Goal: Information Seeking & Learning: Learn about a topic

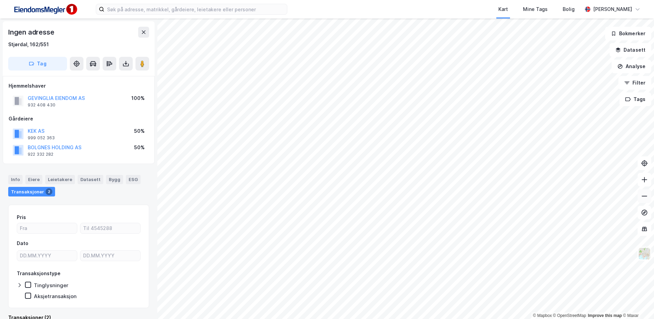
click at [647, 199] on icon at bounding box center [644, 196] width 7 height 7
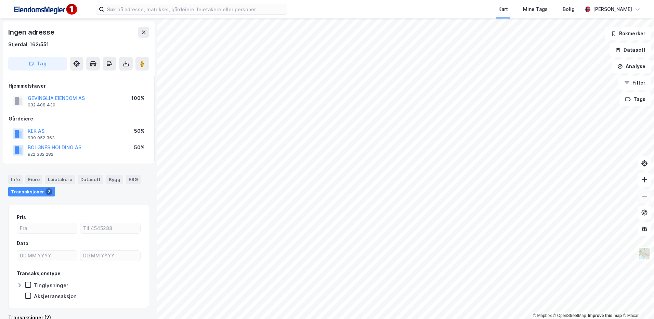
click at [647, 199] on icon at bounding box center [644, 196] width 7 height 7
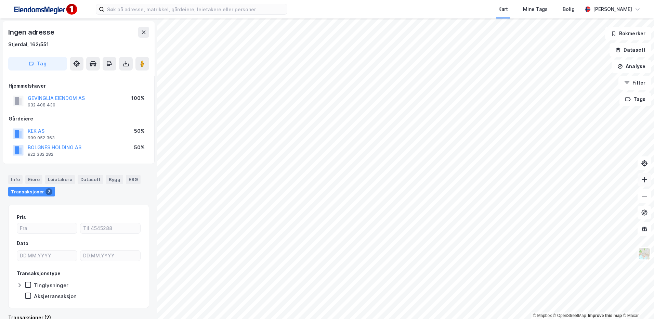
click at [646, 184] on button at bounding box center [645, 180] width 14 height 14
click at [646, 194] on icon at bounding box center [644, 196] width 7 height 7
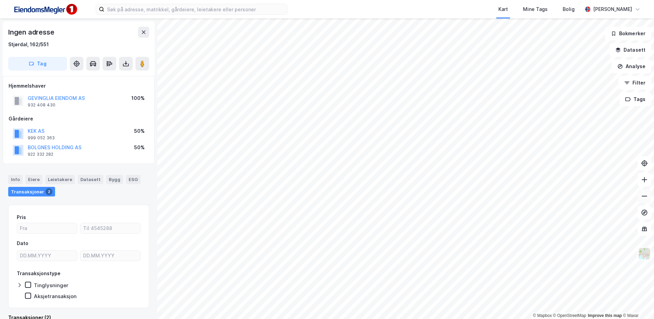
click at [646, 194] on icon at bounding box center [644, 196] width 7 height 7
click at [643, 199] on icon at bounding box center [644, 196] width 7 height 7
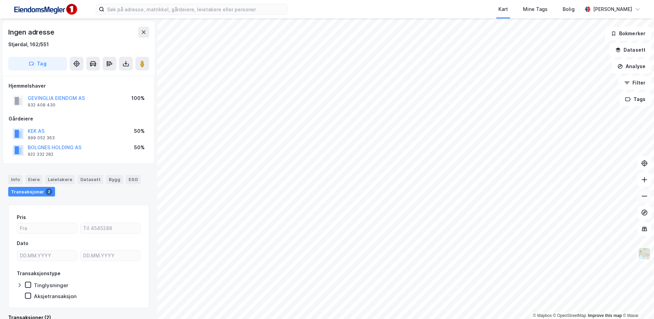
click at [643, 199] on icon at bounding box center [644, 196] width 7 height 7
click at [417, 319] on html "Kart Mine Tags Bolig [PERSON_NAME] © Mapbox © OpenStreetMap Improve this map © …" at bounding box center [327, 159] width 654 height 319
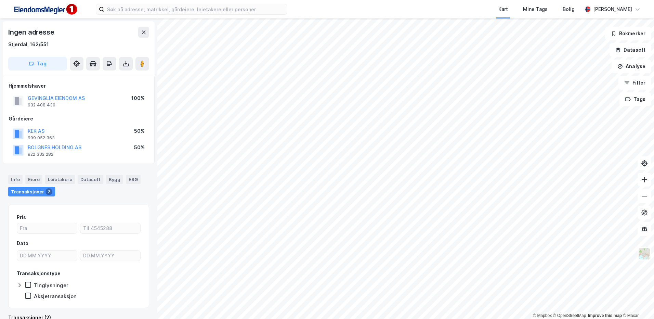
click at [421, 17] on div "Kart Mine Tags Bolig [PERSON_NAME] © Mapbox © OpenStreetMap Improve this map © …" at bounding box center [327, 159] width 654 height 319
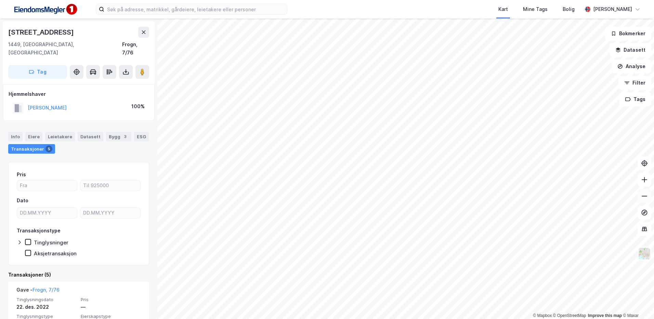
click at [645, 198] on icon at bounding box center [644, 196] width 7 height 7
click at [264, 11] on input at bounding box center [195, 9] width 183 height 10
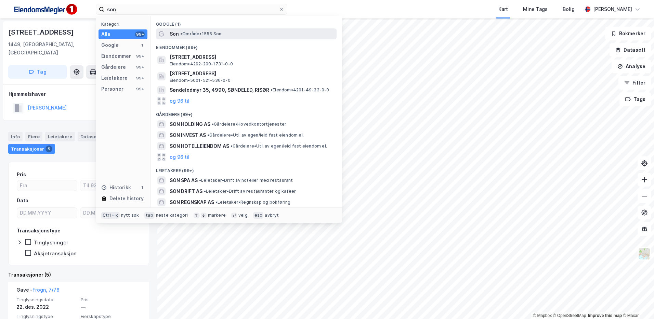
click at [182, 36] on span "•" at bounding box center [181, 33] width 2 height 5
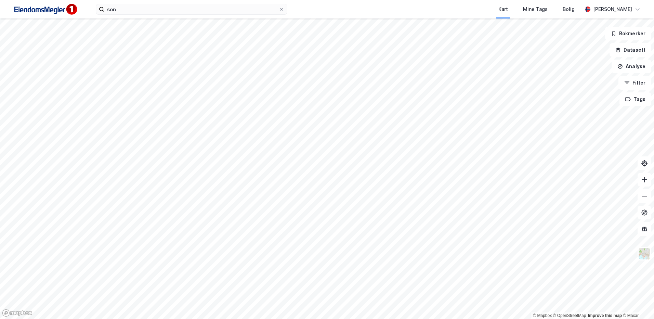
click at [448, 319] on html "son Kart Mine Tags Bolig [PERSON_NAME] © Mapbox © OpenStreetMap Improve this ma…" at bounding box center [327, 159] width 654 height 319
click at [437, 319] on html "son Kart Mine Tags Bolig [PERSON_NAME] © Mapbox © OpenStreetMap Improve this ma…" at bounding box center [327, 159] width 654 height 319
click at [373, 319] on html "son Kart Mine Tags Bolig [PERSON_NAME] © Mapbox © OpenStreetMap Improve this ma…" at bounding box center [327, 159] width 654 height 319
click at [641, 200] on button at bounding box center [645, 196] width 14 height 14
click at [353, 319] on html "son Kart Mine Tags Bolig [PERSON_NAME] © Mapbox © OpenStreetMap Improve this ma…" at bounding box center [327, 159] width 654 height 319
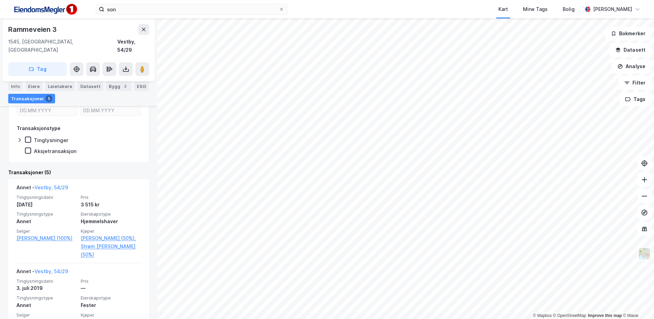
scroll to position [81, 0]
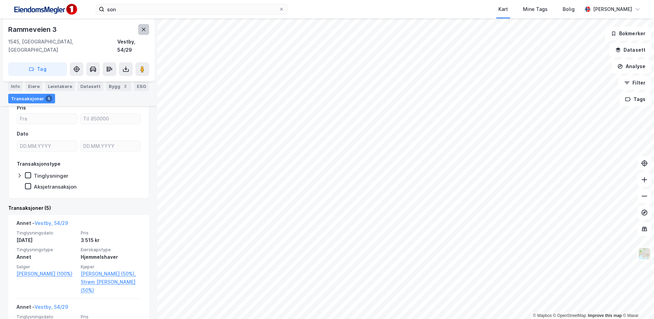
click at [147, 27] on button at bounding box center [143, 29] width 11 height 11
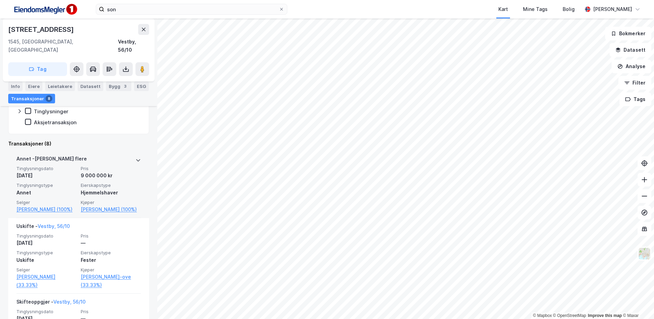
scroll to position [172, 0]
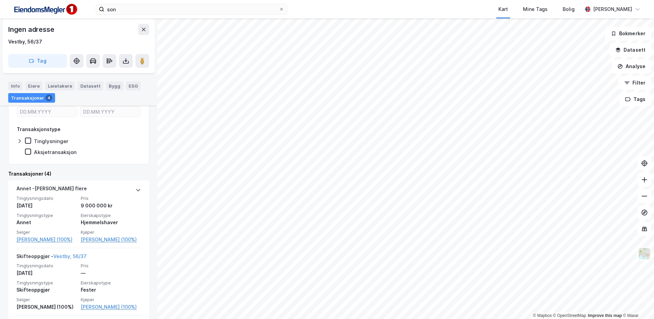
scroll to position [123, 0]
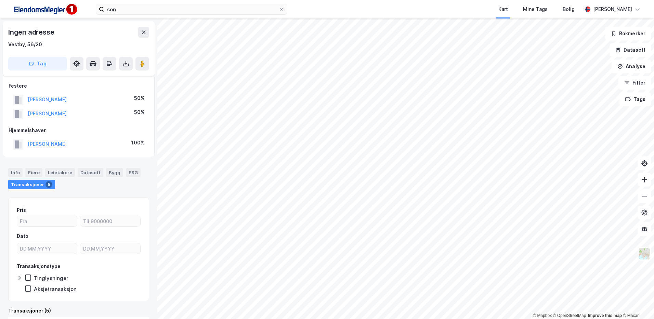
scroll to position [7, 0]
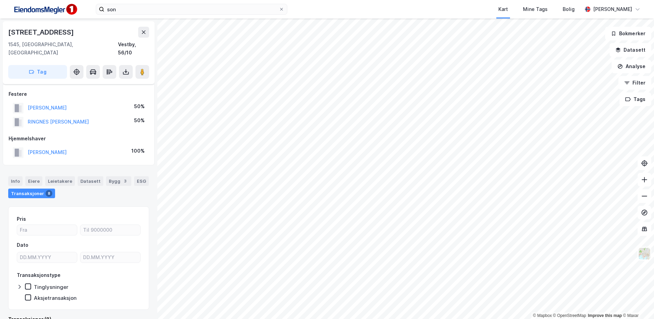
scroll to position [7, 0]
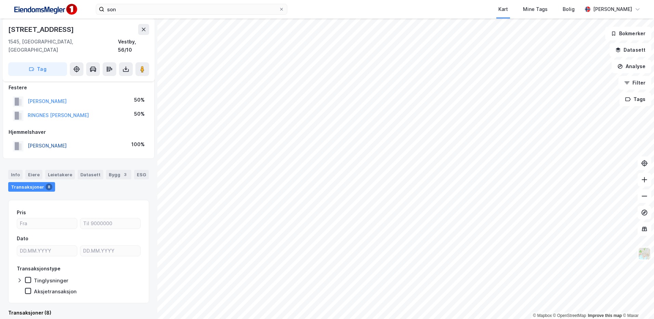
click at [0, 0] on button "[PERSON_NAME]" at bounding box center [0, 0] width 0 height 0
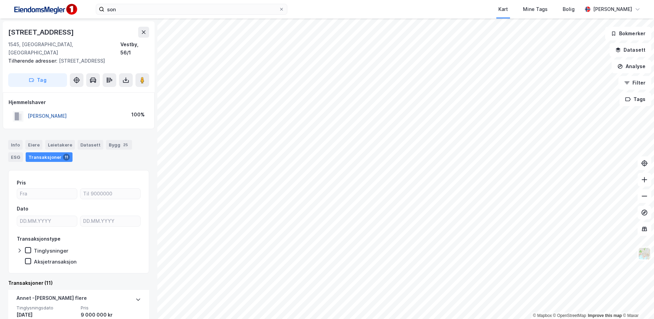
click at [0, 0] on button "[PERSON_NAME]" at bounding box center [0, 0] width 0 height 0
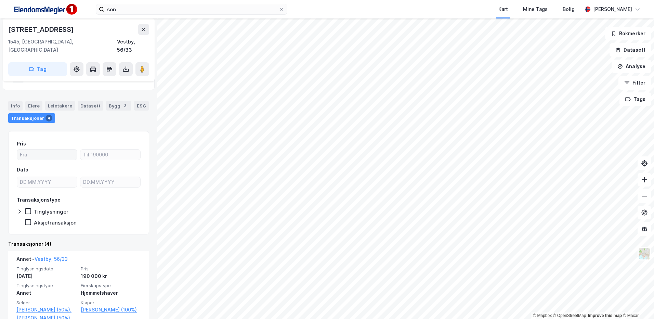
scroll to position [32, 0]
click at [235, 319] on html "son Kart Mine Tags Bolig [PERSON_NAME] © Mapbox © OpenStreetMap Improve this ma…" at bounding box center [327, 159] width 654 height 319
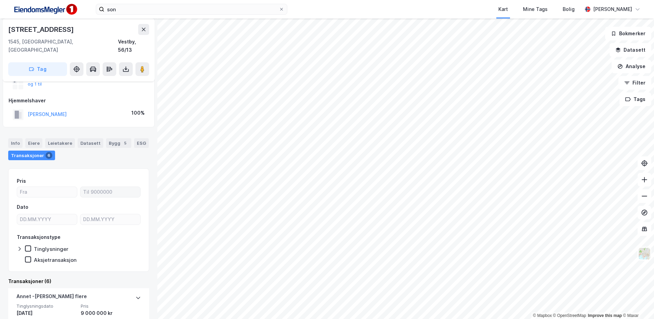
scroll to position [65, 0]
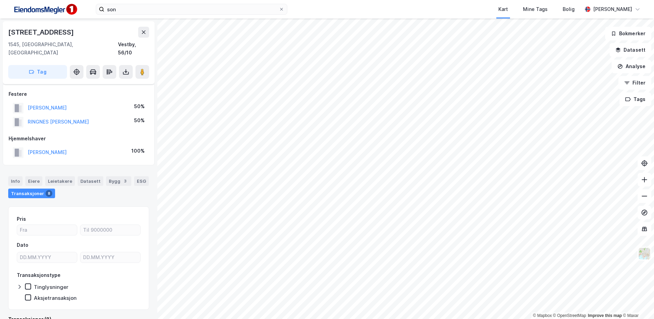
scroll to position [7, 0]
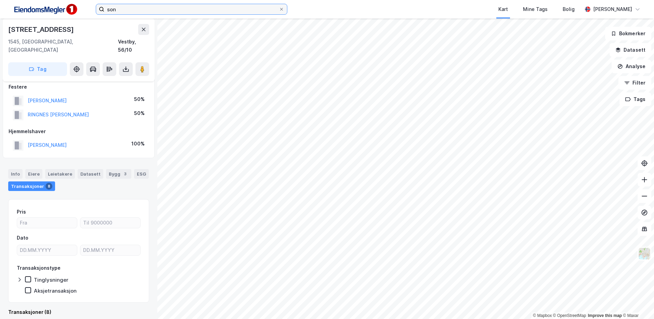
click at [150, 10] on input "son" at bounding box center [191, 9] width 175 height 10
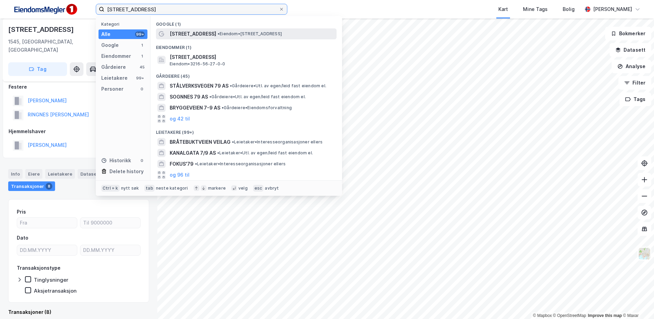
type input "[STREET_ADDRESS]"
click at [205, 34] on span "[STREET_ADDRESS]" at bounding box center [193, 34] width 47 height 8
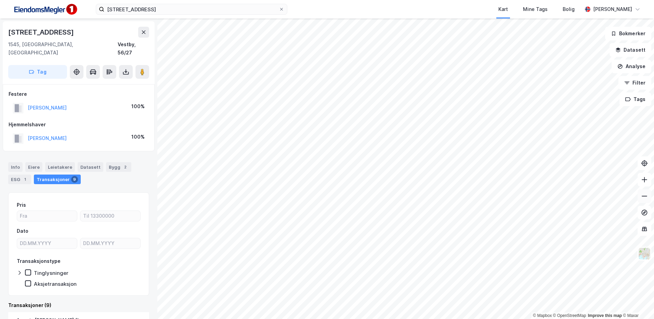
click at [648, 201] on button at bounding box center [645, 196] width 14 height 14
click at [324, 319] on html "bråtebuktveien 79 Kart Mine Tags Bolig [PERSON_NAME] © Mapbox © OpenStreetMap I…" at bounding box center [327, 159] width 654 height 319
